Goal: Check status: Check status

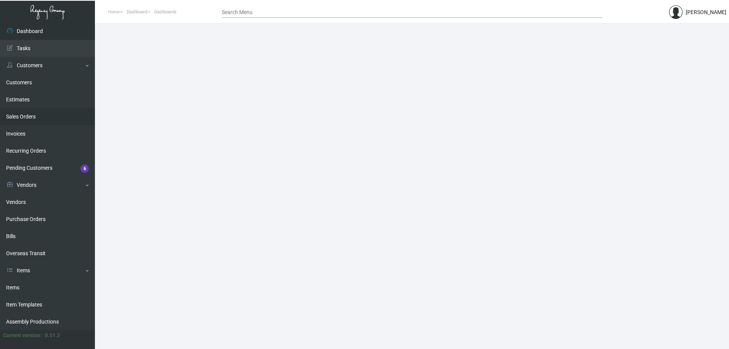
click at [46, 117] on link "Sales Orders" at bounding box center [47, 116] width 95 height 17
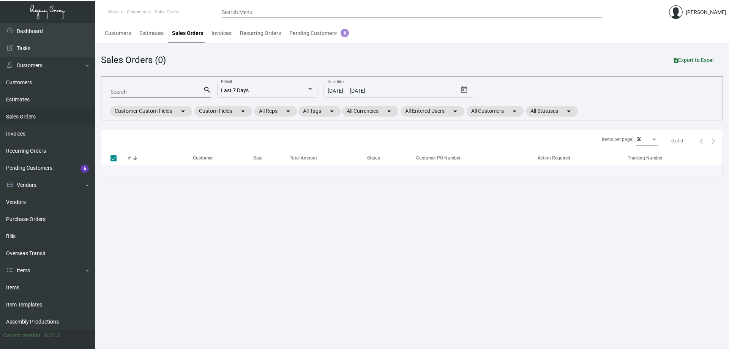
drag, startPoint x: 154, startPoint y: 93, endPoint x: 163, endPoint y: 86, distance: 11.2
click at [155, 92] on input "Search" at bounding box center [157, 92] width 93 height 6
type input "loutrel"
checkbox input "false"
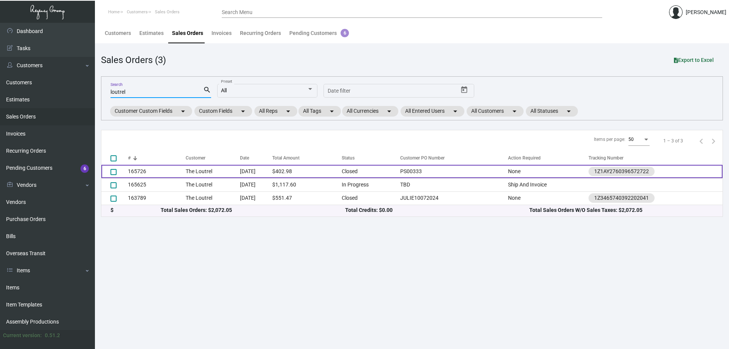
type input "loutrel"
click at [206, 172] on td "The Loutrel" at bounding box center [213, 171] width 54 height 13
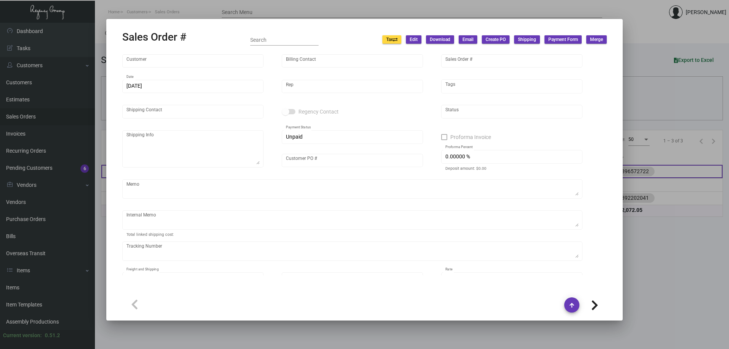
type input "The Loutrel"
type input "[PERSON_NAME]"
type input "165726"
type input "[DATE]"
type input "[PERSON_NAME]"
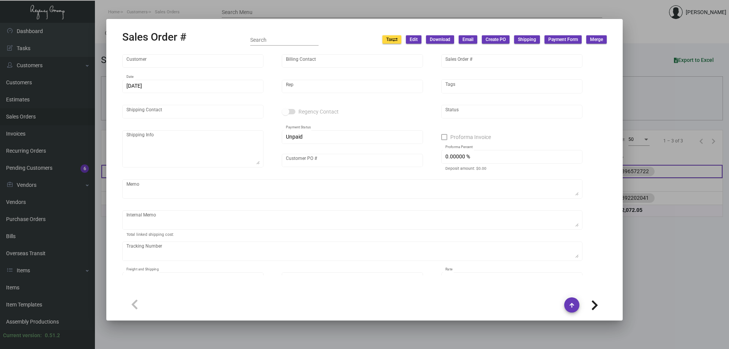
type input "[PERSON_NAME]"
type textarea "The Loutrel - [PERSON_NAME] [STREET_ADDRESS]"
type input "PS00333"
type textarea "Samples Required: (3) for client (2) for In-house QA review Label provided to v…"
type input "United States Dollar $"
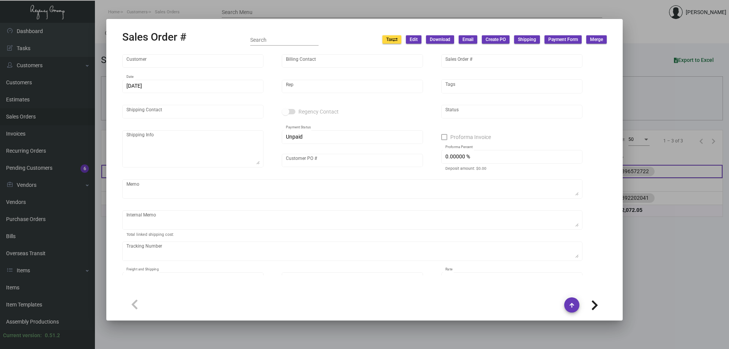
type input "$ 62.98"
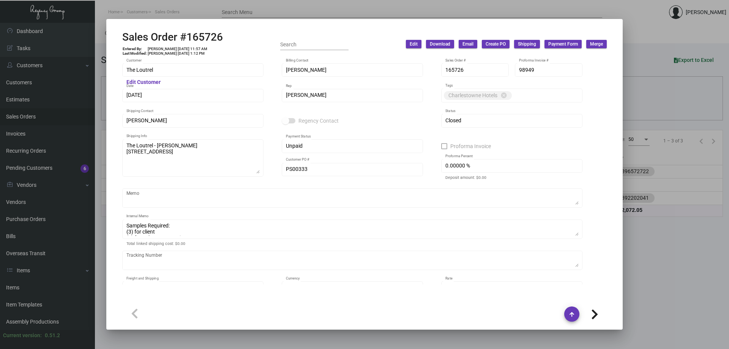
click at [149, 5] on div at bounding box center [364, 174] width 729 height 349
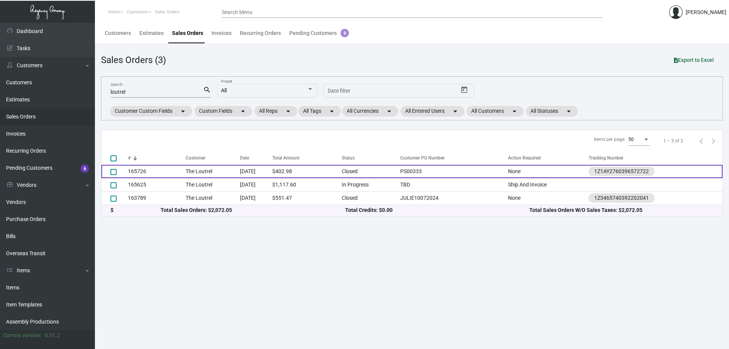
click at [430, 169] on td "PS00333" at bounding box center [452, 171] width 112 height 13
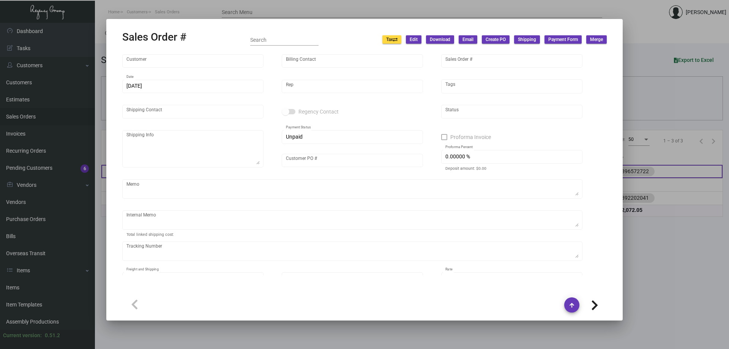
type input "The Loutrel"
type input "[PERSON_NAME]"
type input "165726"
type input "[DATE]"
type input "[PERSON_NAME]"
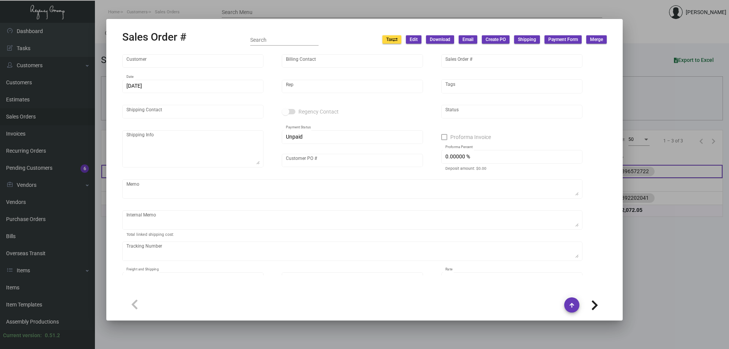
type input "[PERSON_NAME]"
type textarea "The Loutrel - [PERSON_NAME] [STREET_ADDRESS]"
type input "PS00333"
type textarea "Samples Required: (3) for client (2) for In-house QA review Label provided to v…"
type input "United States Dollar $"
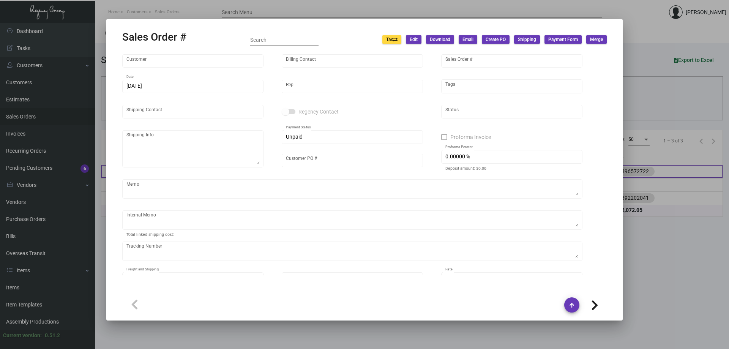
type input "$ 62.98"
